Goal: Task Accomplishment & Management: Complete application form

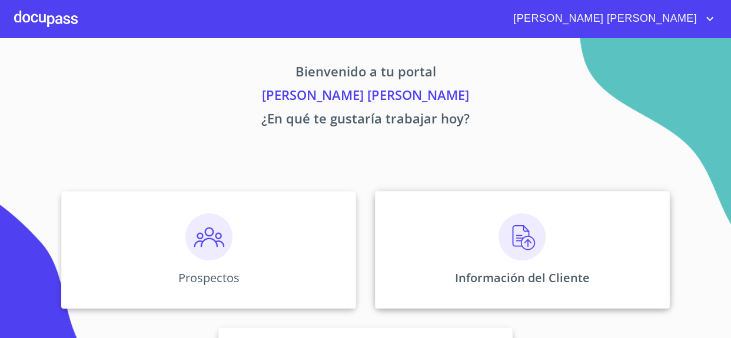
click at [519, 240] on img at bounding box center [521, 237] width 47 height 47
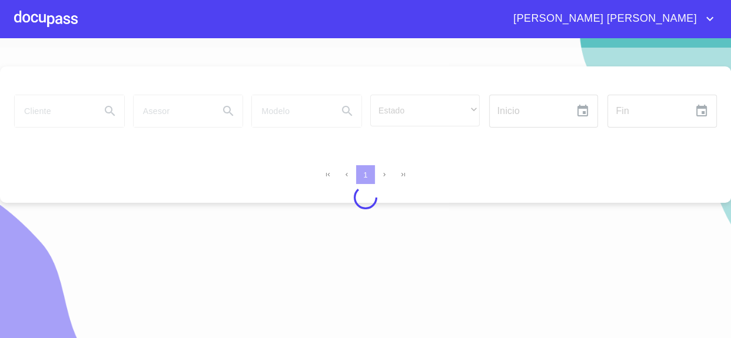
click at [38, 20] on div at bounding box center [46, 19] width 64 height 38
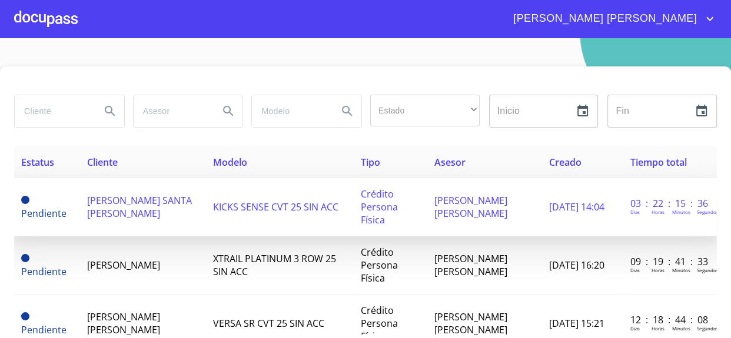
click at [187, 208] on td "[PERSON_NAME] SANTA [PERSON_NAME]" at bounding box center [143, 207] width 126 height 58
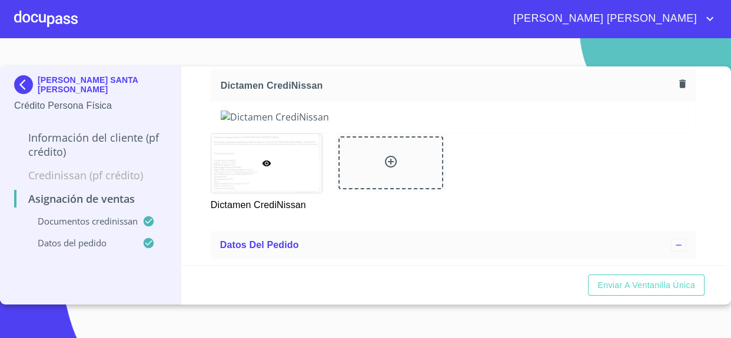
scroll to position [107, 0]
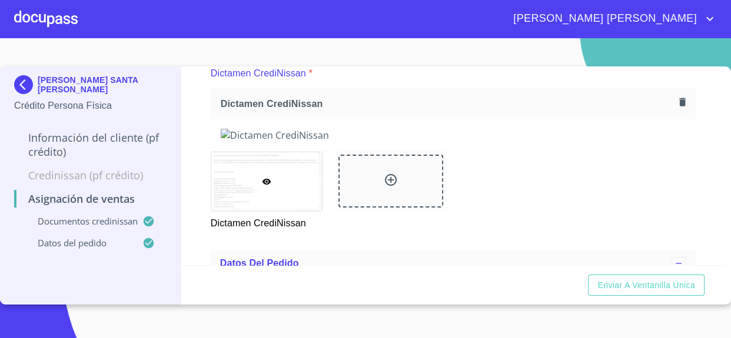
click at [679, 103] on icon "button" at bounding box center [682, 102] width 6 height 8
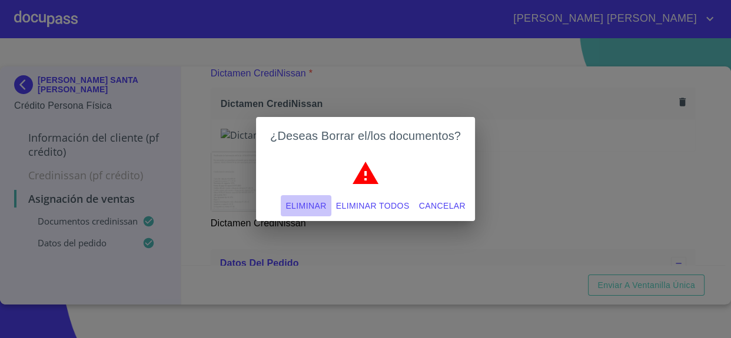
click at [291, 205] on span "Eliminar" at bounding box center [305, 206] width 41 height 15
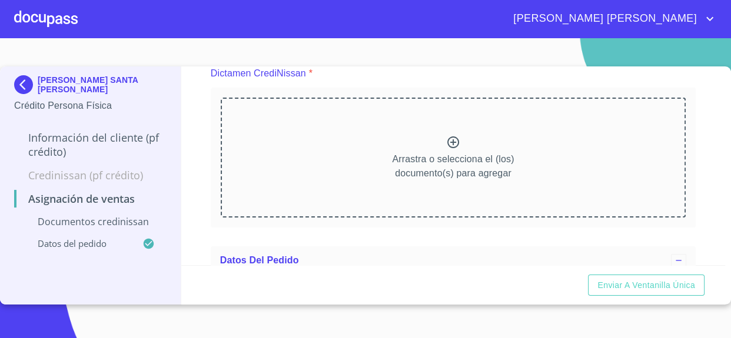
click at [447, 141] on icon at bounding box center [453, 142] width 14 height 14
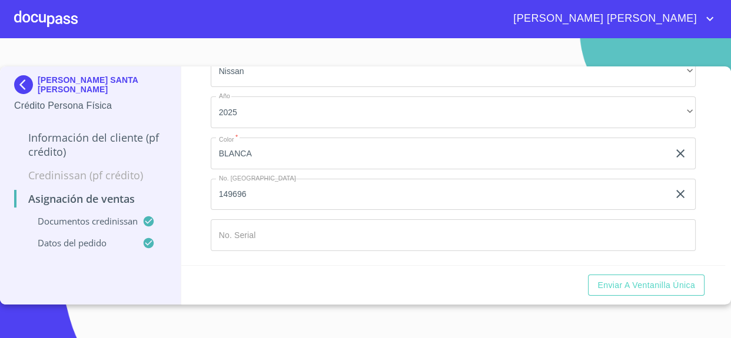
scroll to position [781, 0]
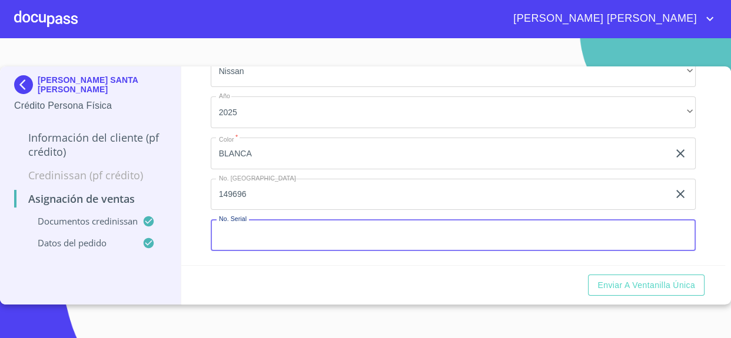
click at [270, 241] on input "Marca   *" at bounding box center [454, 236] width 486 height 32
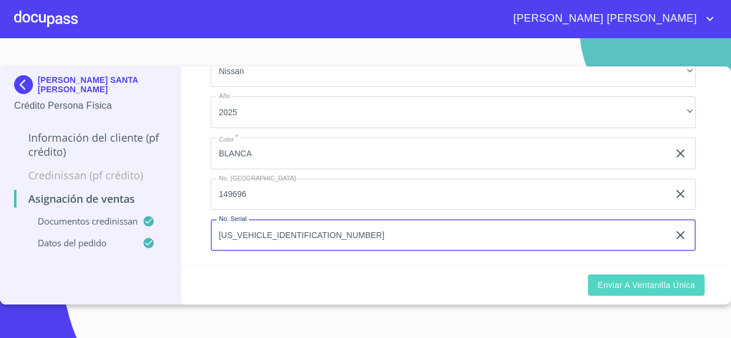
type input "[US_VEHICLE_IDENTIFICATION_NUMBER]"
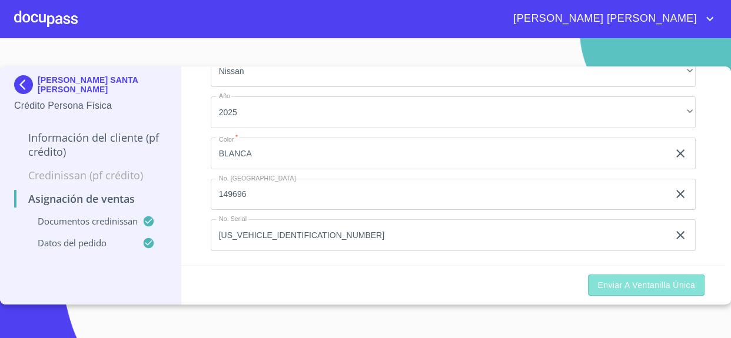
click at [629, 287] on span "Enviar a Ventanilla única" at bounding box center [646, 285] width 98 height 15
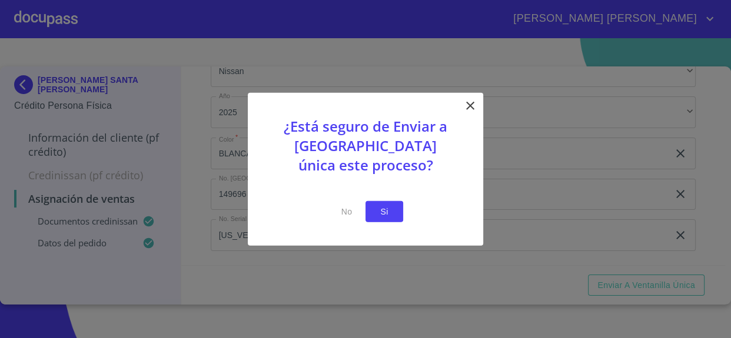
click at [388, 211] on span "Si" at bounding box center [384, 211] width 19 height 15
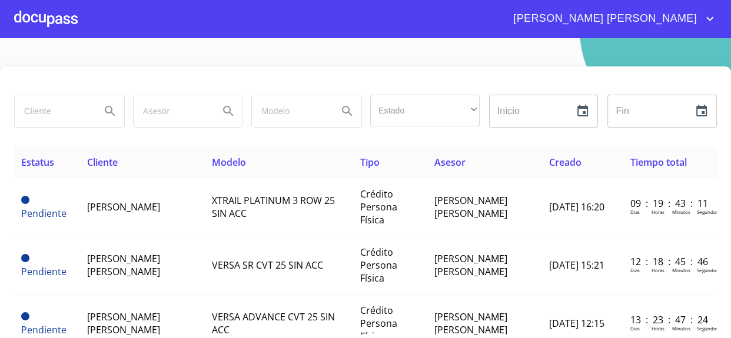
click at [49, 116] on input "search" at bounding box center [53, 111] width 77 height 32
click at [52, 111] on input "search" at bounding box center [53, 111] width 77 height 32
type input "[PERSON_NAME]"
click at [112, 109] on icon "Search" at bounding box center [110, 111] width 14 height 14
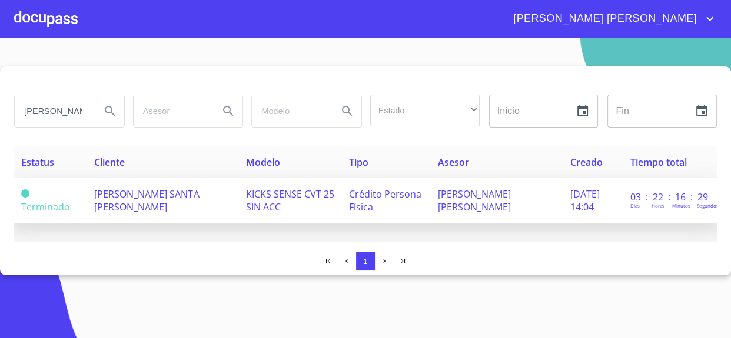
click at [169, 195] on span "[PERSON_NAME] SANTA [PERSON_NAME]" at bounding box center [146, 201] width 105 height 26
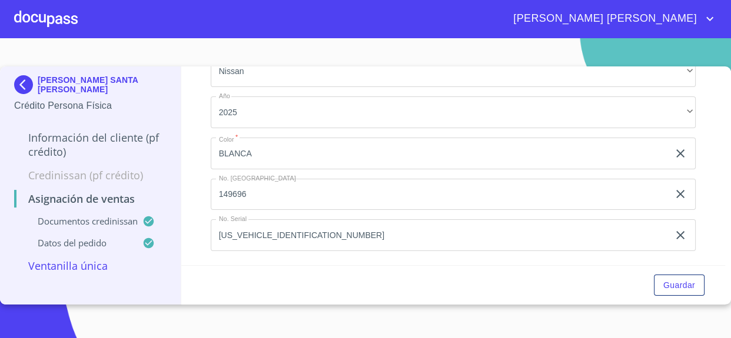
scroll to position [781, 0]
click at [40, 17] on div at bounding box center [46, 19] width 64 height 38
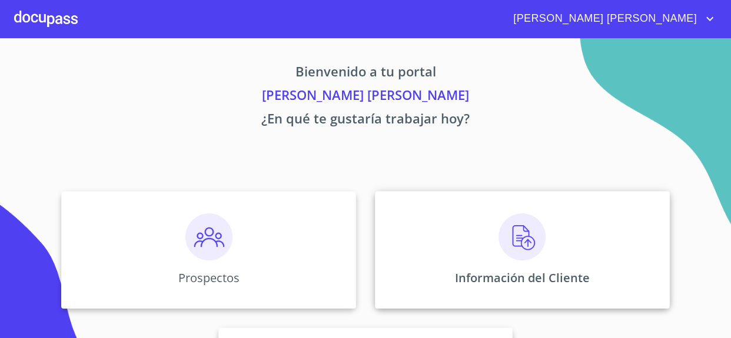
click at [498, 230] on img at bounding box center [521, 237] width 47 height 47
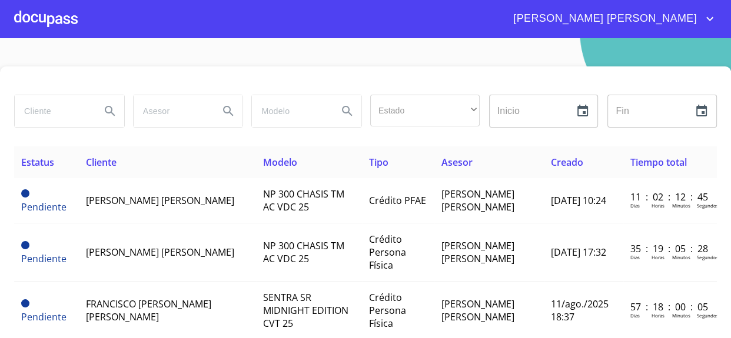
click at [54, 106] on input "search" at bounding box center [53, 111] width 77 height 32
type input "[PERSON_NAME]"
click at [112, 104] on icon "Search" at bounding box center [110, 111] width 14 height 14
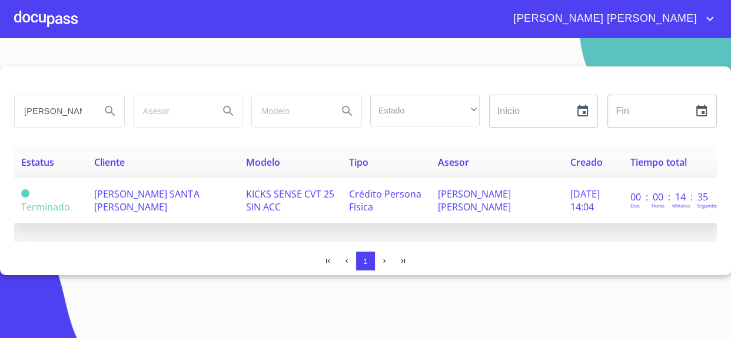
click at [178, 194] on span "[PERSON_NAME] SANTA [PERSON_NAME]" at bounding box center [146, 201] width 105 height 26
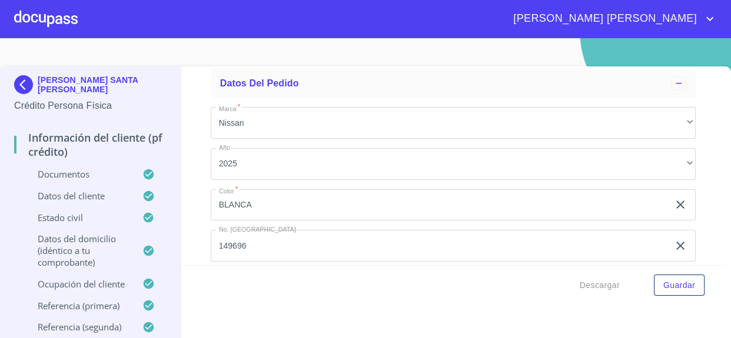
scroll to position [7117, 0]
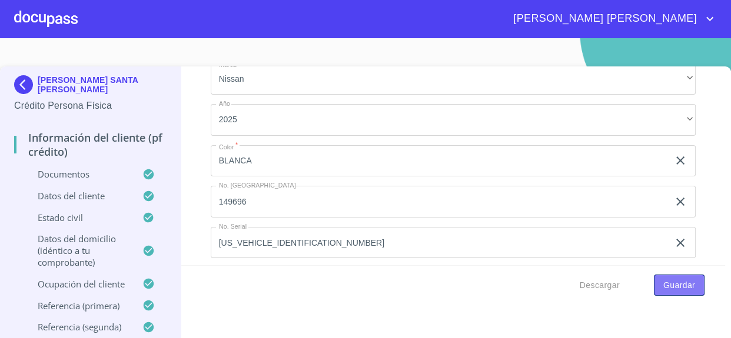
click at [674, 286] on span "Guardar" at bounding box center [679, 285] width 32 height 15
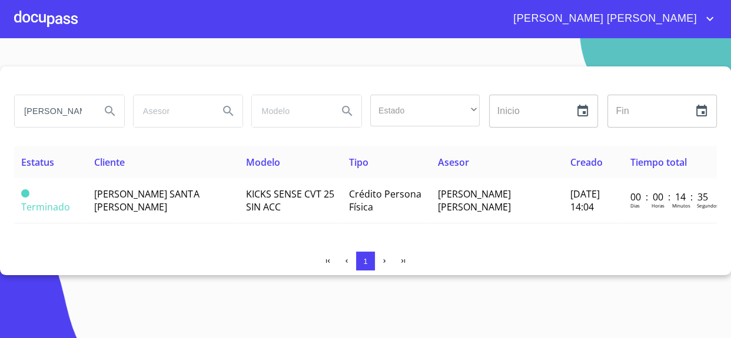
click at [702, 14] on span "[PERSON_NAME] [PERSON_NAME]" at bounding box center [603, 18] width 198 height 19
click at [707, 26] on li "Salir" at bounding box center [698, 24] width 38 height 21
